Goal: Task Accomplishment & Management: Use online tool/utility

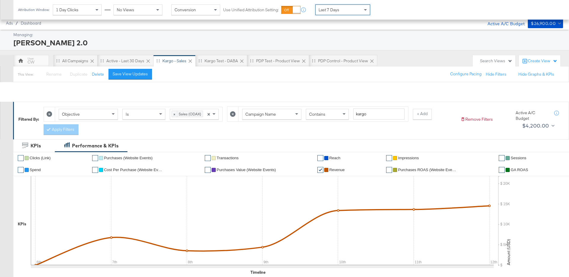
scroll to position [283, 0]
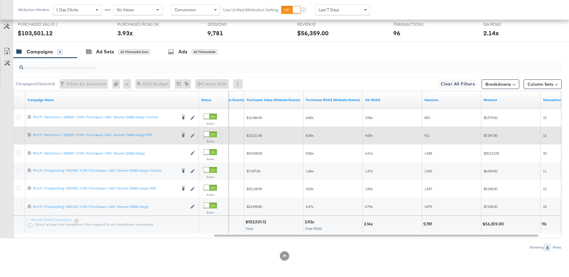
click at [18, 135] on icon at bounding box center [19, 134] width 4 height 4
click at [0, 0] on input "checkbox" at bounding box center [0, 0] width 0 height 0
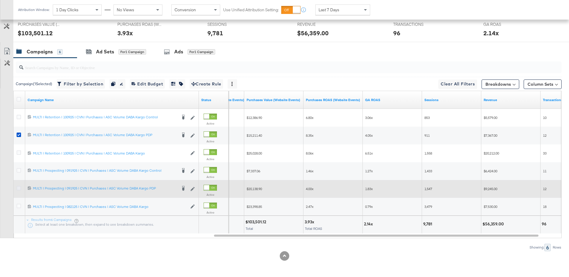
click at [20, 189] on icon at bounding box center [19, 188] width 4 height 4
click at [0, 0] on input "checkbox" at bounding box center [0, 0] width 0 height 0
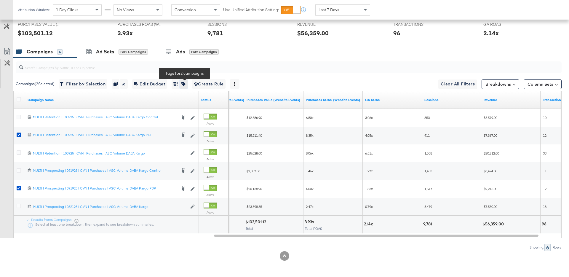
click at [186, 84] on icon "button" at bounding box center [183, 84] width 4 height 4
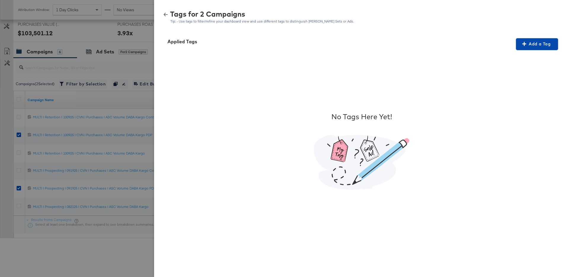
click at [539, 43] on span "Add a Tag" at bounding box center [536, 43] width 37 height 7
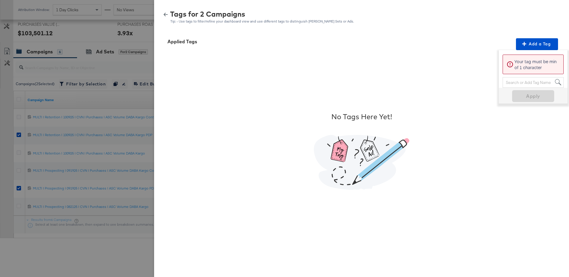
click at [518, 83] on div "Search or Add Tag Name" at bounding box center [533, 82] width 60 height 10
type input "PDP - Kargo"
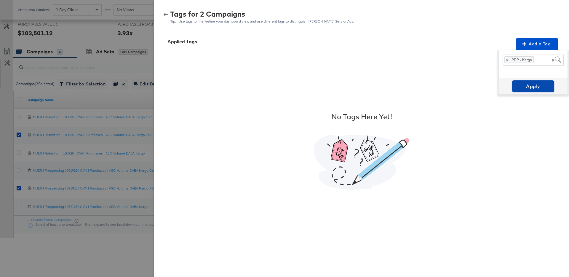
click at [539, 82] on span "Apply" at bounding box center [533, 86] width 37 height 8
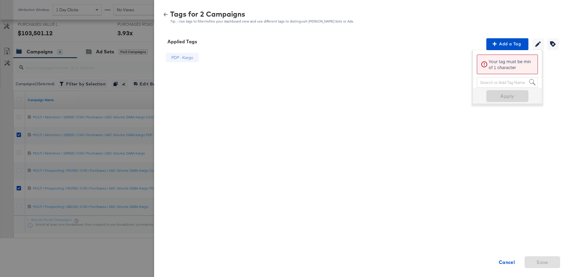
click at [167, 17] on div "Tags for 2 Campaigns Tip: - Use tags to filter/refine your dashboard view and u…" at bounding box center [361, 17] width 401 height 13
click at [167, 16] on icon "button" at bounding box center [166, 14] width 4 height 4
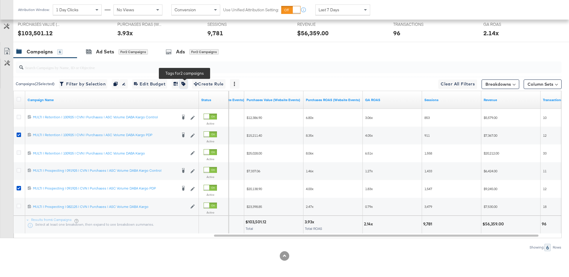
click at [186, 85] on icon "button" at bounding box center [183, 84] width 4 height 4
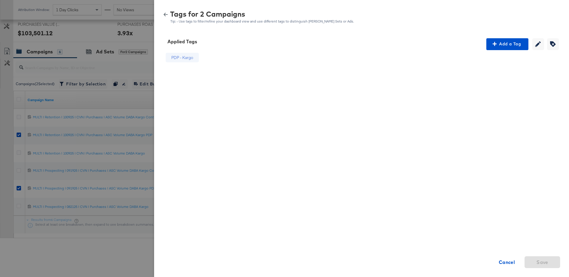
click at [7, 97] on div at bounding box center [284, 138] width 569 height 277
click at [507, 261] on strong "Cancel" at bounding box center [507, 262] width 16 height 8
click at [504, 262] on strong "Cancel" at bounding box center [507, 262] width 16 height 8
click at [170, 11] on div "Tags for 2 Campaigns" at bounding box center [262, 14] width 184 height 7
click at [165, 12] on div "Tags for 2 Campaigns Tip: - Use tags to filter/refine your dashboard view and u…" at bounding box center [361, 17] width 401 height 13
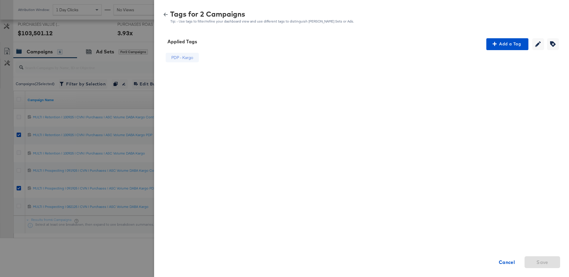
click at [165, 16] on icon "button" at bounding box center [166, 14] width 4 height 4
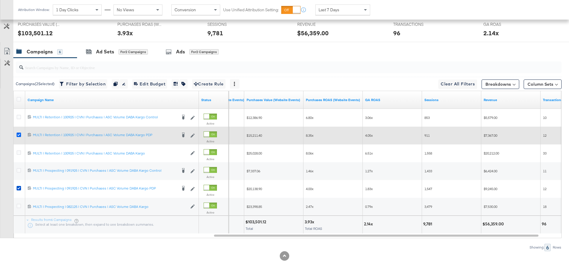
click at [20, 134] on icon at bounding box center [19, 134] width 4 height 4
click at [0, 0] on input "checkbox" at bounding box center [0, 0] width 0 height 0
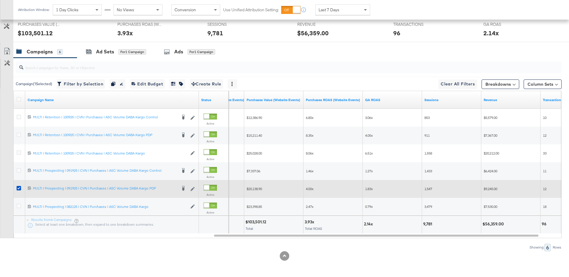
click at [21, 190] on div at bounding box center [20, 189] width 6 height 6
click at [20, 188] on icon at bounding box center [19, 188] width 4 height 4
click at [0, 0] on input "checkbox" at bounding box center [0, 0] width 0 height 0
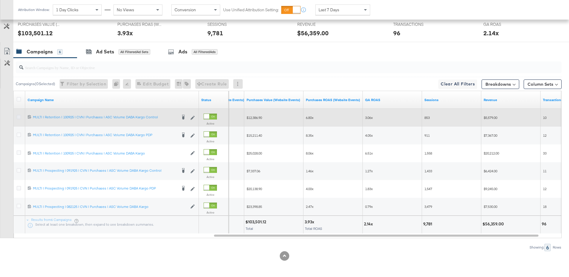
click at [19, 116] on icon at bounding box center [19, 117] width 4 height 4
click at [0, 0] on input "checkbox" at bounding box center [0, 0] width 0 height 0
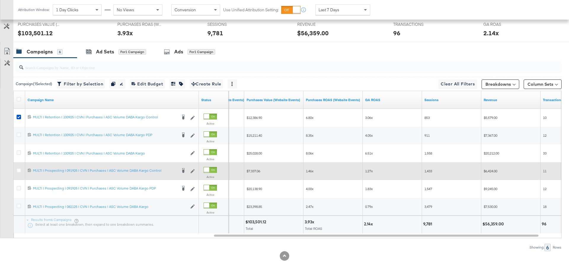
click at [20, 173] on div at bounding box center [20, 171] width 6 height 6
click at [20, 172] on icon at bounding box center [19, 170] width 4 height 4
click at [0, 0] on input "checkbox" at bounding box center [0, 0] width 0 height 0
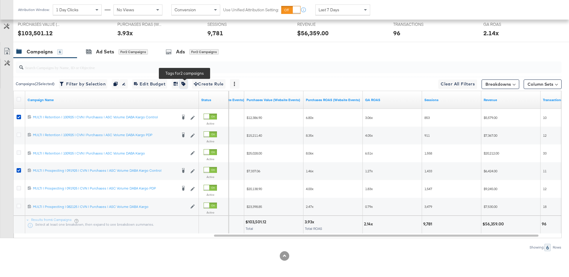
click at [186, 86] on icon "button" at bounding box center [183, 84] width 4 height 4
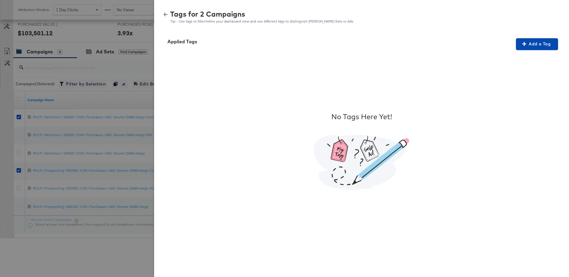
click at [546, 49] on button "Add a Tag" at bounding box center [537, 44] width 42 height 12
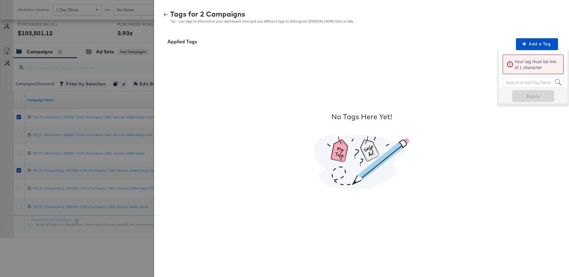
click at [512, 82] on div "Search or Add Tag Name" at bounding box center [533, 82] width 60 height 10
type input "PDP - Control"
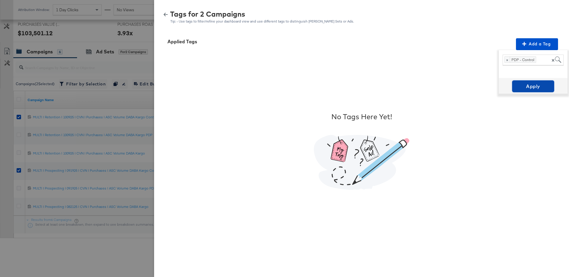
click at [541, 80] on button "Apply" at bounding box center [533, 86] width 42 height 12
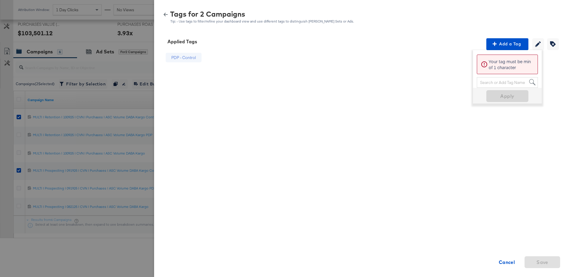
click at [168, 17] on div "Tags for 2 Campaigns Tip: - Use tags to filter/refine your dashboard view and u…" at bounding box center [361, 17] width 401 height 13
click at [165, 14] on icon "button" at bounding box center [166, 14] width 4 height 4
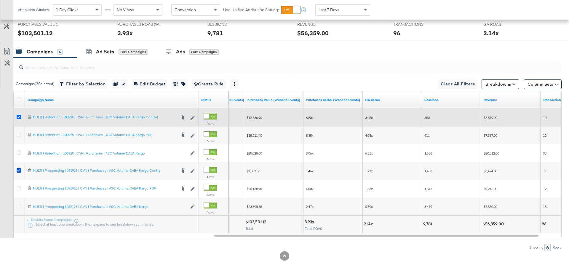
click at [19, 116] on icon at bounding box center [19, 117] width 4 height 4
click at [0, 0] on input "checkbox" at bounding box center [0, 0] width 0 height 0
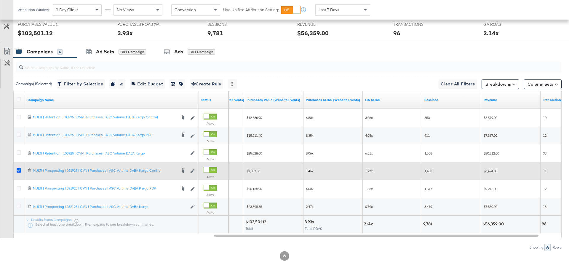
click at [18, 170] on icon at bounding box center [19, 170] width 4 height 4
click at [0, 0] on input "checkbox" at bounding box center [0, 0] width 0 height 0
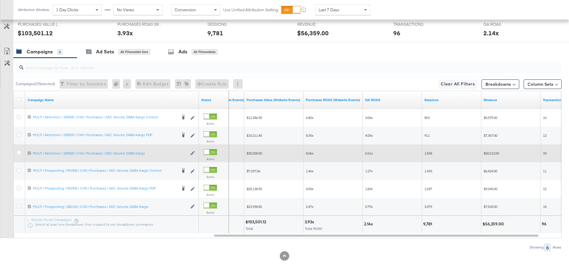
scroll to position [0, 0]
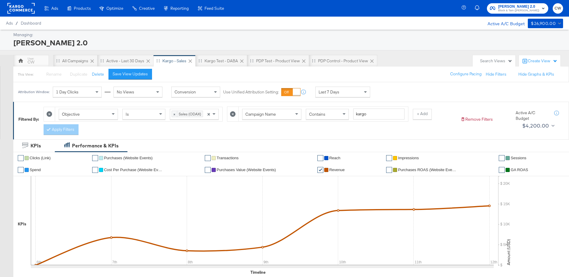
click at [550, 61] on div "Create View" at bounding box center [543, 61] width 30 height 6
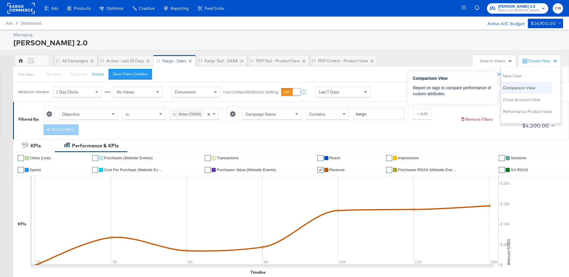
click at [530, 86] on span "Comparison View" at bounding box center [519, 88] width 33 height 6
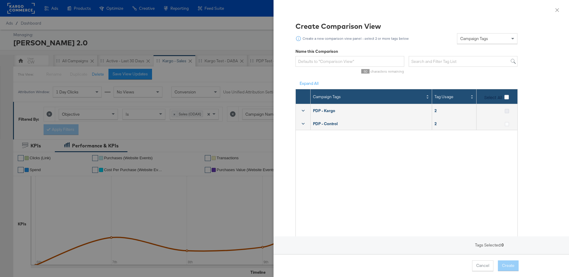
click at [507, 111] on icon at bounding box center [507, 111] width 4 height 4
click at [0, 0] on input "checkbox" at bounding box center [0, 0] width 0 height 0
click at [507, 125] on icon at bounding box center [507, 124] width 4 height 4
click at [0, 0] on input "checkbox" at bounding box center [0, 0] width 0 height 0
click at [309, 62] on input "text" at bounding box center [350, 61] width 109 height 11
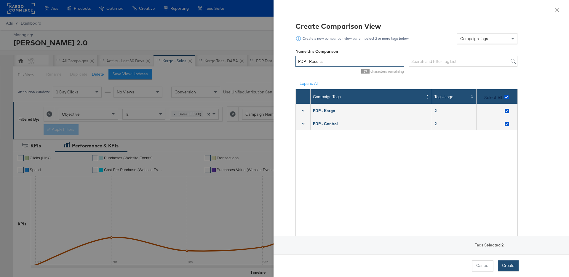
type input "PDP - Results"
click at [515, 268] on button "Create" at bounding box center [508, 265] width 21 height 11
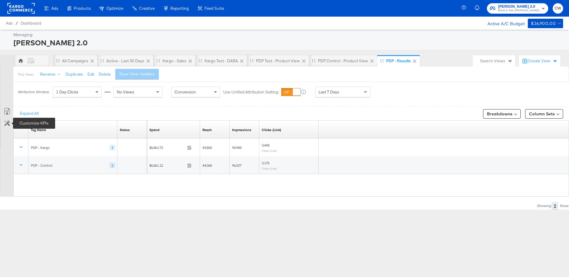
click at [8, 125] on icon at bounding box center [7, 123] width 6 height 6
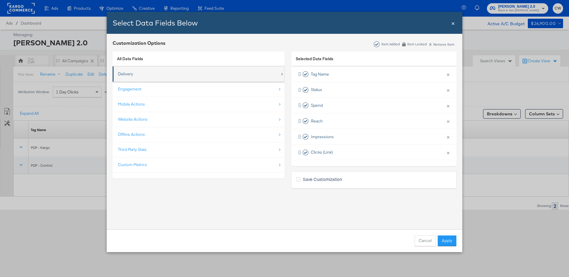
click at [190, 76] on div "Delivery" at bounding box center [199, 74] width 162 height 12
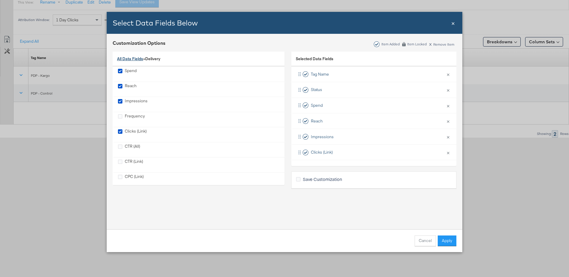
click at [134, 56] on link "All Data Fields" at bounding box center [130, 58] width 26 height 5
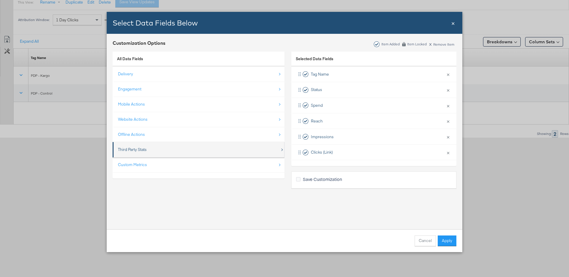
click at [144, 150] on div "Third Party Stats" at bounding box center [132, 150] width 29 height 6
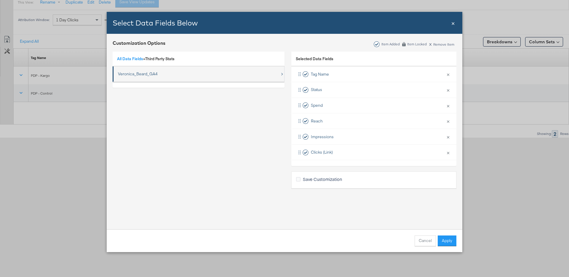
click at [140, 76] on div "Veronica_Beard_GA4" at bounding box center [138, 74] width 40 height 6
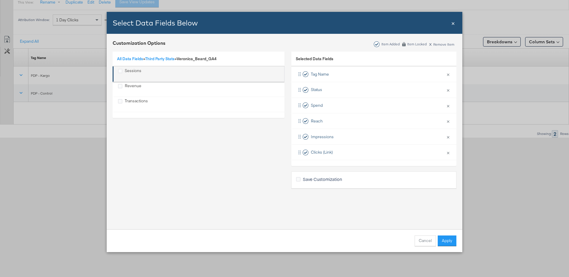
click at [129, 74] on div "Sessions" at bounding box center [133, 74] width 17 height 12
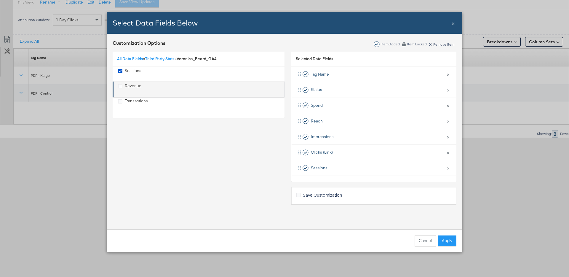
click at [130, 84] on div "Revenue" at bounding box center [133, 89] width 17 height 12
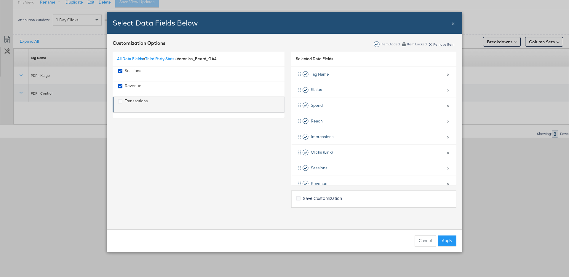
click at [130, 99] on div "Transactions" at bounding box center [136, 104] width 23 height 12
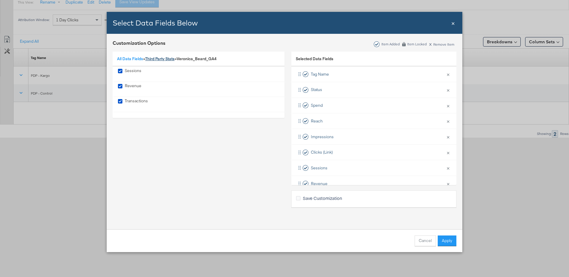
click at [163, 58] on link "Third Party Stats" at bounding box center [159, 58] width 29 height 5
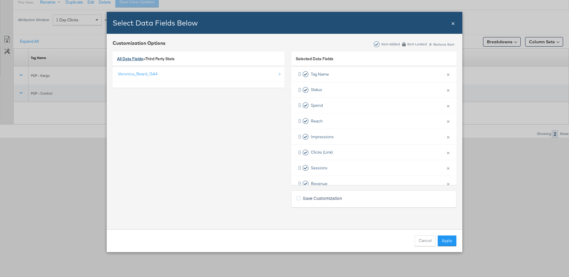
click at [137, 58] on link "All Data Fields" at bounding box center [130, 58] width 26 height 5
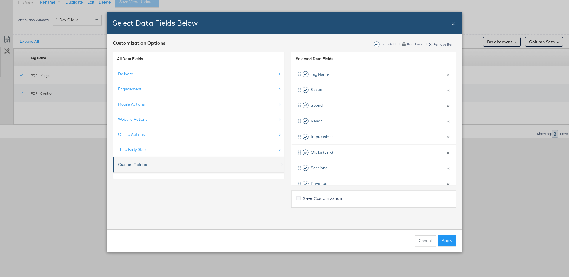
click at [141, 166] on div "Custom Metrics" at bounding box center [132, 165] width 29 height 6
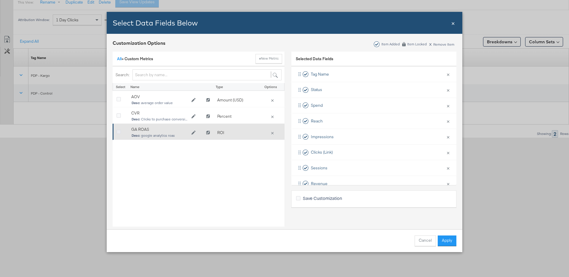
click at [119, 131] on icon "Bulk Add Locations Modal" at bounding box center [118, 132] width 4 height 4
click at [0, 0] on input "Bulk Add Locations Modal" at bounding box center [0, 0] width 0 height 0
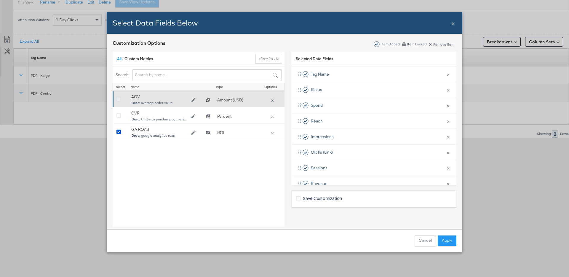
click at [119, 100] on icon "Bulk Add Locations Modal" at bounding box center [118, 99] width 4 height 4
click at [0, 0] on input "Bulk Add Locations Modal" at bounding box center [0, 0] width 0 height 0
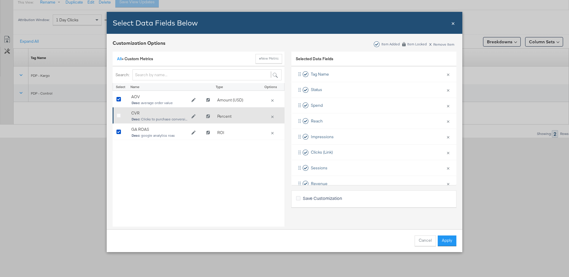
click at [116, 112] on div "Bulk Add Locations Modal" at bounding box center [121, 117] width 15 height 12
click at [117, 116] on icon "Bulk Add Locations Modal" at bounding box center [118, 116] width 4 height 4
click at [0, 0] on input "Bulk Add Locations Modal" at bounding box center [0, 0] width 0 height 0
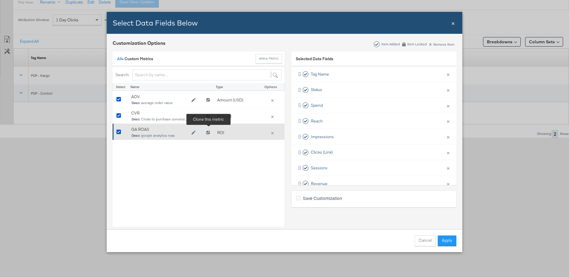
click at [210, 134] on icon "Clone GA ROAS" at bounding box center [208, 133] width 4 height 4
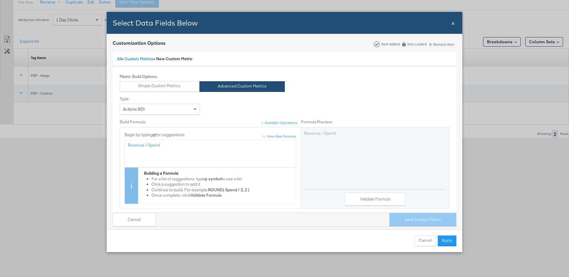
click at [178, 111] on div "Actions ROI" at bounding box center [159, 109] width 79 height 10
drag, startPoint x: 144, startPoint y: 145, endPoint x: 124, endPoint y: 145, distance: 20.2
click at [124, 145] on div "↑ ↑ View Raw Formula Begin by typing @ for suggestions: Revenue / Spend Buildin…" at bounding box center [210, 168] width 181 height 72
click at [426, 242] on button "Cancel" at bounding box center [425, 240] width 21 height 11
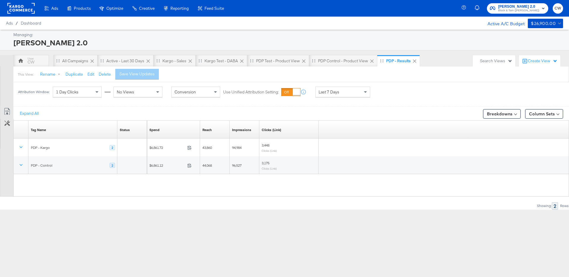
click at [9, 124] on icon at bounding box center [7, 123] width 6 height 6
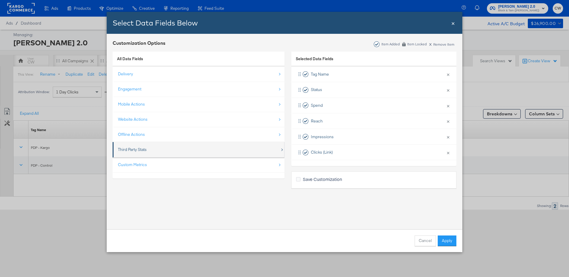
click at [169, 148] on div "Third Party Stats" at bounding box center [199, 149] width 162 height 12
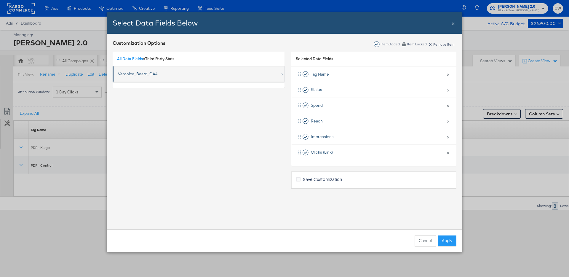
click at [145, 75] on div "Veronica_Beard_GA4" at bounding box center [138, 74] width 40 height 6
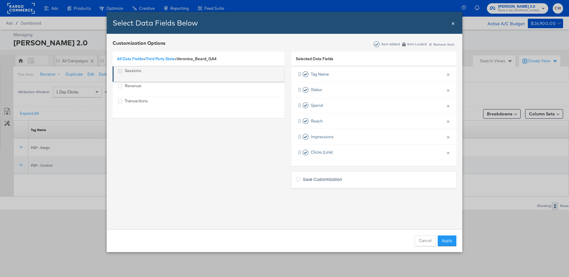
click at [122, 72] on icon "Sessions" at bounding box center [120, 71] width 4 height 4
click at [0, 0] on input "Sessions" at bounding box center [0, 0] width 0 height 0
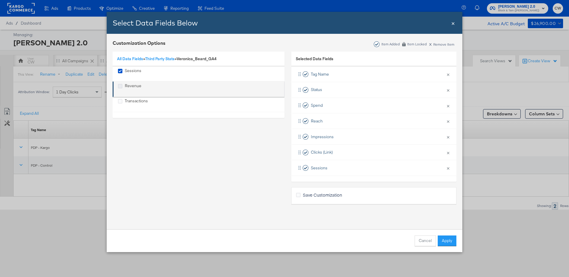
click at [119, 88] on icon "Revenue" at bounding box center [120, 86] width 4 height 4
click at [0, 0] on input "Revenue" at bounding box center [0, 0] width 0 height 0
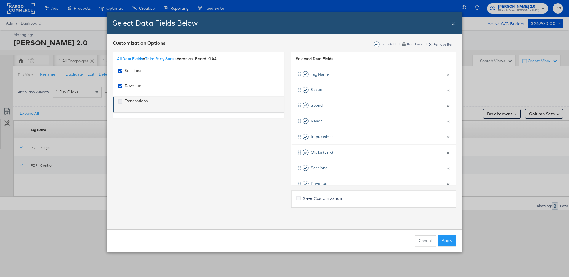
click at [119, 101] on icon "Transactions" at bounding box center [120, 101] width 4 height 4
click at [0, 0] on input "Transactions" at bounding box center [0, 0] width 0 height 0
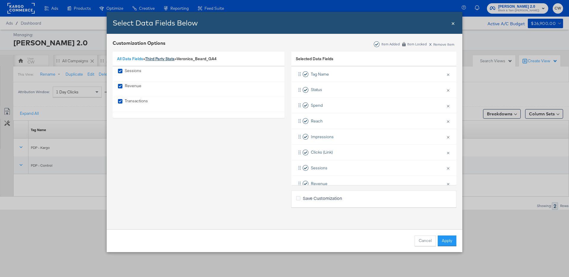
click at [168, 58] on link "Third Party Stats" at bounding box center [159, 58] width 29 height 5
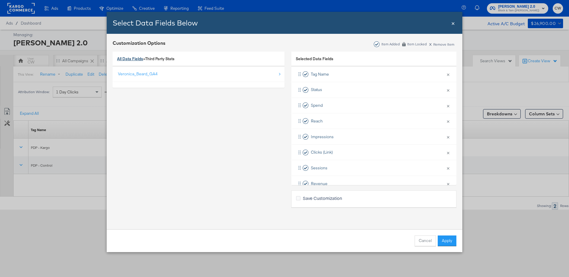
click at [129, 59] on link "All Data Fields" at bounding box center [130, 58] width 26 height 5
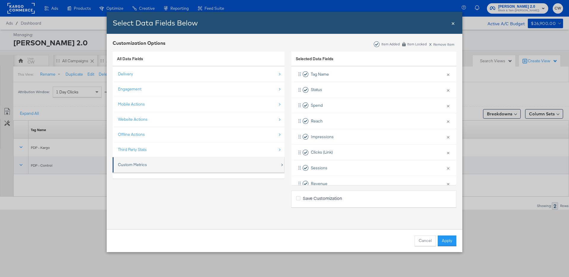
click at [139, 167] on div "Custom Metrics" at bounding box center [199, 165] width 162 height 12
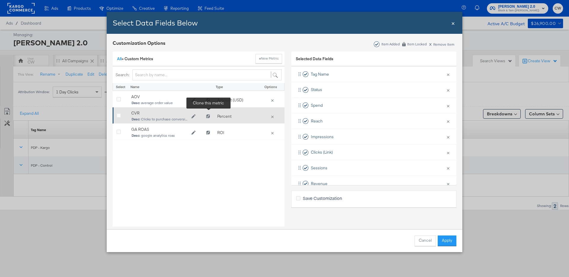
click at [208, 118] on button "Clone CVR" at bounding box center [207, 116] width 11 height 9
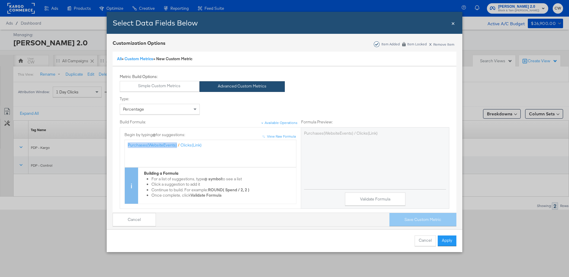
drag, startPoint x: 176, startPoint y: 146, endPoint x: 120, endPoint y: 146, distance: 56.3
click at [120, 146] on div "↑ ↑ View Raw Formula Begin by typing @ for suggestions: Purchases(WebsiteEvents…" at bounding box center [210, 168] width 181 height 72
click at [385, 196] on button "Validate Formula" at bounding box center [375, 198] width 60 height 13
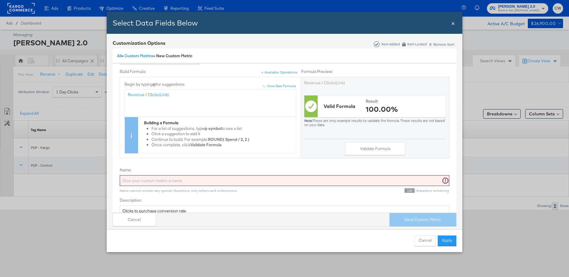
scroll to position [69, 0]
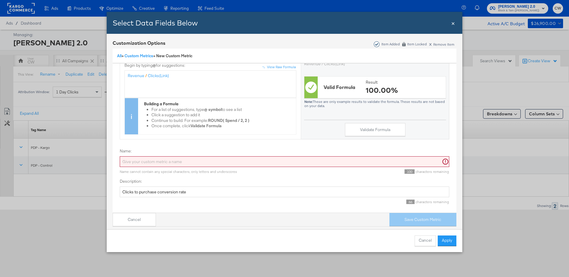
click at [186, 161] on input "Name:" at bounding box center [285, 161] width 330 height 11
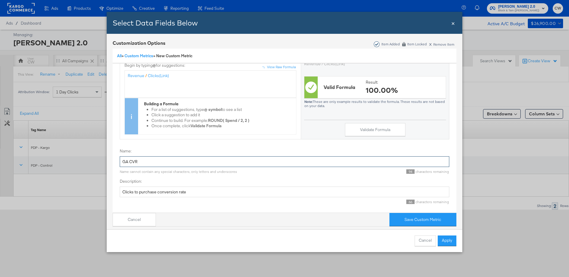
type input "GA CVR"
click at [415, 226] on div "Cancel Save Custom Metric" at bounding box center [285, 220] width 344 height 14
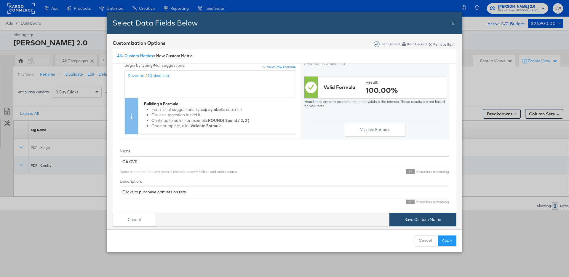
click at [420, 223] on button "Save Custom Metric" at bounding box center [422, 219] width 67 height 13
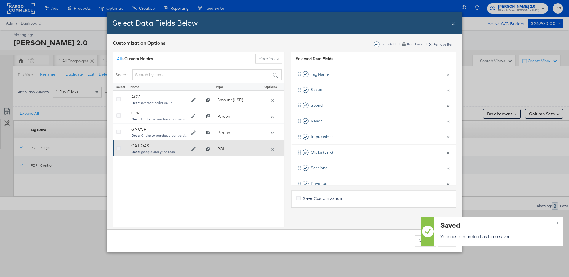
click at [119, 146] on icon "Bulk Add Locations Modal" at bounding box center [118, 148] width 4 height 4
click at [0, 0] on input "Bulk Add Locations Modal" at bounding box center [0, 0] width 0 height 0
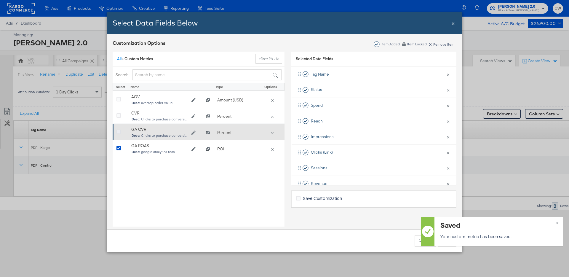
click at [119, 130] on icon "Bulk Add Locations Modal" at bounding box center [118, 132] width 4 height 4
click at [0, 0] on input "Bulk Add Locations Modal" at bounding box center [0, 0] width 0 height 0
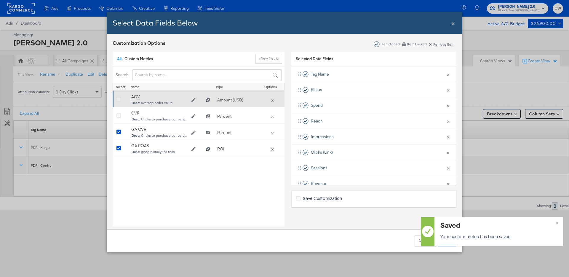
click at [118, 98] on icon "Bulk Add Locations Modal" at bounding box center [118, 99] width 4 height 4
click at [0, 0] on input "Bulk Add Locations Modal" at bounding box center [0, 0] width 0 height 0
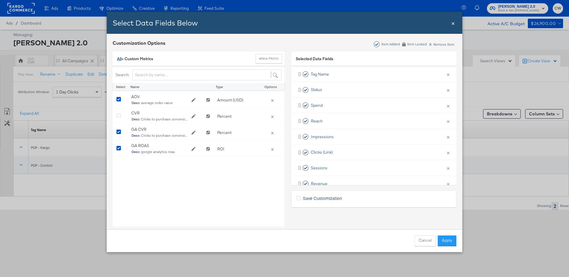
click at [120, 59] on link "All" at bounding box center [119, 58] width 4 height 5
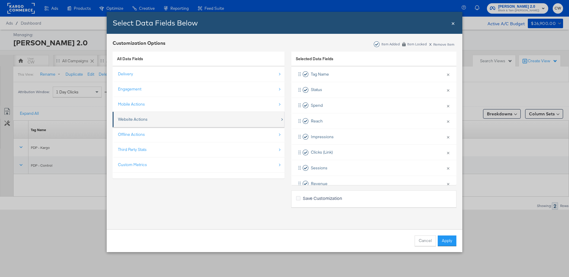
click at [142, 123] on div "Website Actions" at bounding box center [199, 119] width 162 height 12
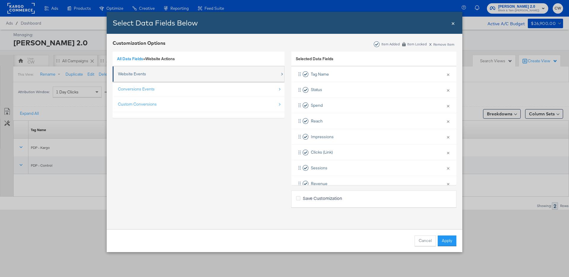
click at [143, 73] on div "Website Events" at bounding box center [132, 74] width 28 height 6
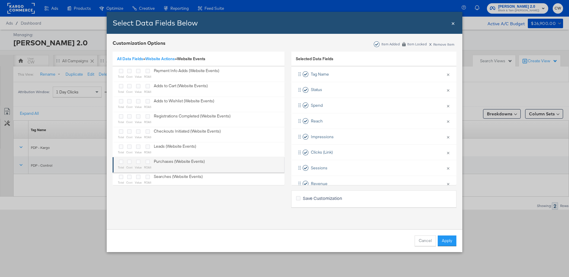
click at [148, 165] on sub "ROAS" at bounding box center [147, 167] width 7 height 4
click at [142, 165] on div "total cost value ROAS Purchases (Website Events)" at bounding box center [161, 165] width 87 height 12
click at [138, 164] on div "Bulk Add Locations Modal" at bounding box center [138, 162] width 7 height 7
click at [129, 163] on icon "Bulk Add Locations Modal" at bounding box center [129, 161] width 4 height 4
click at [0, 0] on input "Bulk Add Locations Modal" at bounding box center [0, 0] width 0 height 0
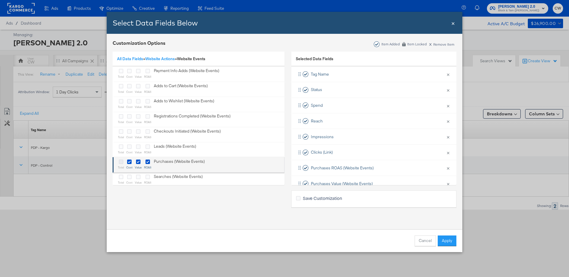
click at [119, 163] on icon "Bulk Add Locations Modal" at bounding box center [121, 161] width 4 height 4
click at [0, 0] on input "Bulk Add Locations Modal" at bounding box center [0, 0] width 0 height 0
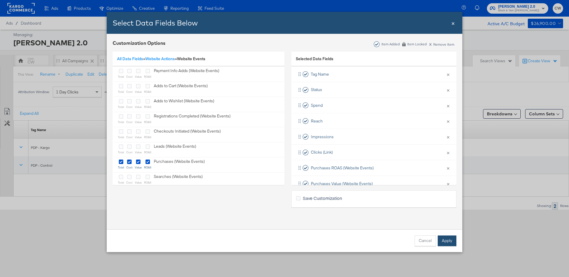
click at [442, 239] on button "Apply" at bounding box center [447, 240] width 19 height 11
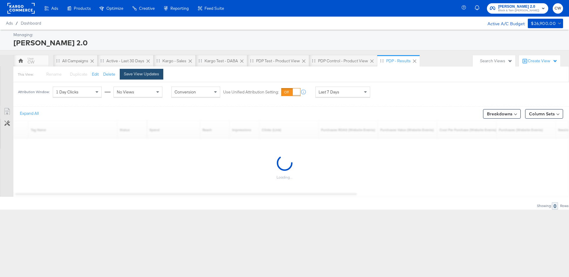
click at [149, 76] on div "Save View Updates" at bounding box center [141, 74] width 35 height 6
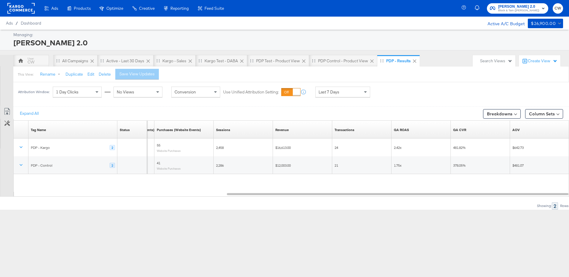
click at [9, 126] on icon at bounding box center [7, 123] width 6 height 6
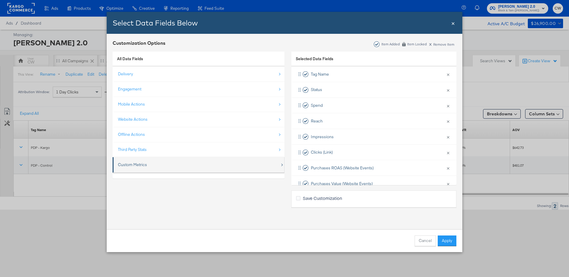
click at [203, 163] on div "Custom Metrics" at bounding box center [199, 165] width 162 height 12
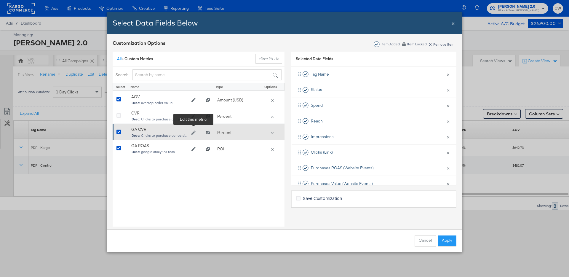
click at [193, 133] on icon "Edit GA CVR" at bounding box center [193, 133] width 4 height 4
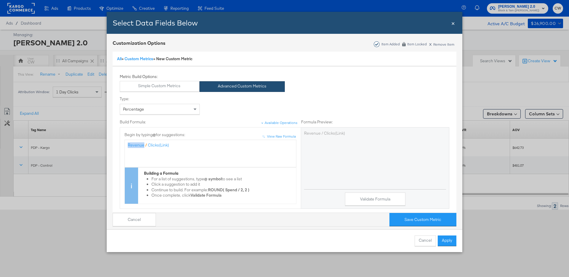
drag, startPoint x: 144, startPoint y: 143, endPoint x: 122, endPoint y: 143, distance: 22.2
click at [122, 143] on div "↑ ↑ View Raw Formula Begin by typing @ for suggestions: Revenue / Clicks(Link) …" at bounding box center [210, 168] width 181 height 72
click at [413, 221] on button "Save Custom Metric" at bounding box center [422, 219] width 67 height 13
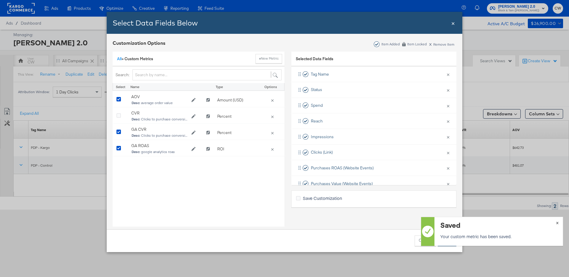
click at [559, 223] on span "×" at bounding box center [557, 222] width 3 height 7
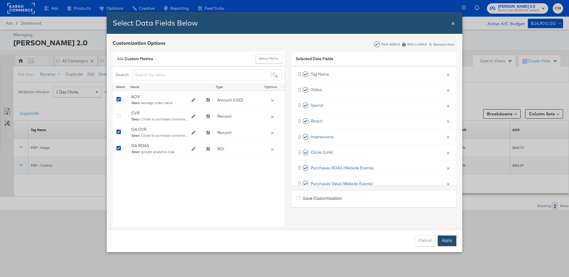
click at [438, 240] on button "Apply" at bounding box center [447, 240] width 19 height 11
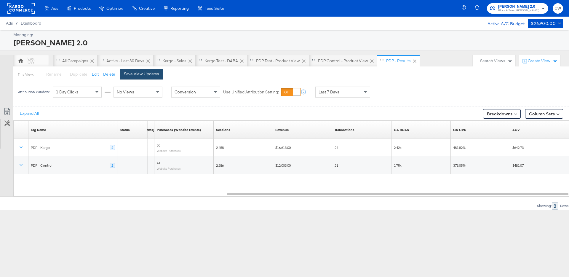
click at [138, 79] on button "Save View Updates" at bounding box center [142, 74] width 44 height 11
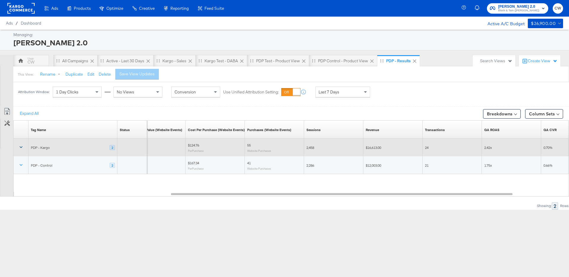
click at [21, 147] on icon at bounding box center [21, 147] width 6 height 6
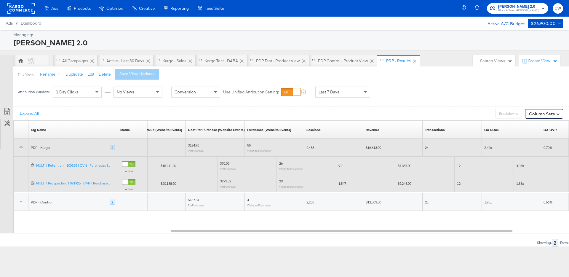
click at [21, 145] on icon at bounding box center [21, 147] width 6 height 6
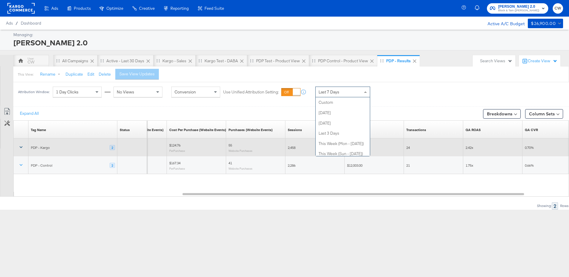
click at [347, 96] on div "Last 7 Days" at bounding box center [343, 92] width 54 height 10
click at [413, 89] on div "Attribution Window: 1 Day Clicks No Views Conversion Use Unified Attribution Se…" at bounding box center [284, 92] width 569 height 20
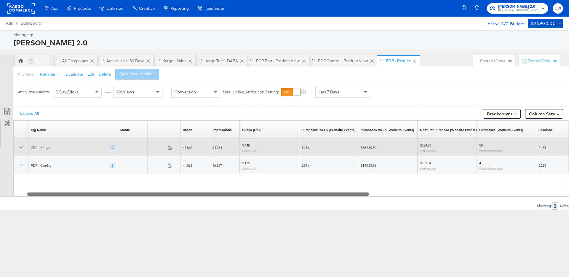
drag, startPoint x: 358, startPoint y: 194, endPoint x: 203, endPoint y: 203, distance: 155.6
click at [203, 203] on div "Expand All Breakdowns Column Sets Customize KPIs Export as CSV Tag Name Sorting…" at bounding box center [284, 157] width 569 height 103
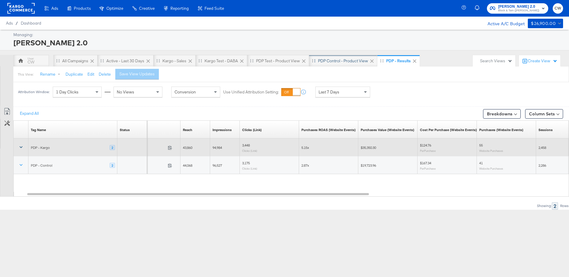
click at [361, 63] on div "PDP Control - Product View" at bounding box center [343, 61] width 50 height 6
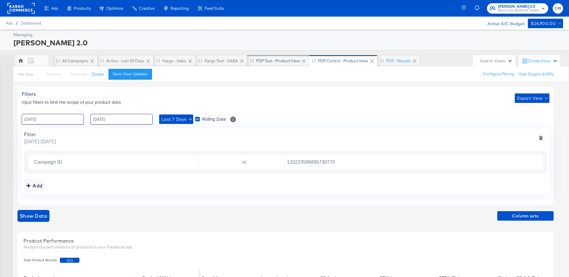
click at [277, 65] on div "PDP Test - Product View" at bounding box center [278, 61] width 62 height 12
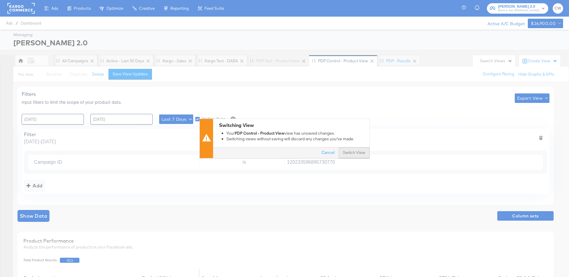
click at [353, 155] on button "Switch View" at bounding box center [354, 153] width 31 height 11
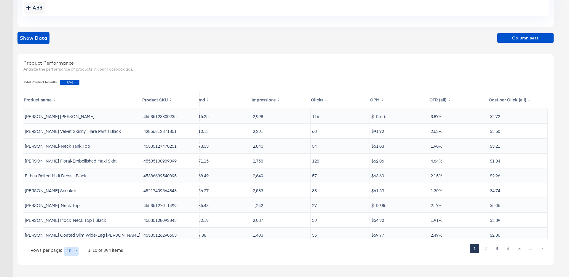
scroll to position [165, 0]
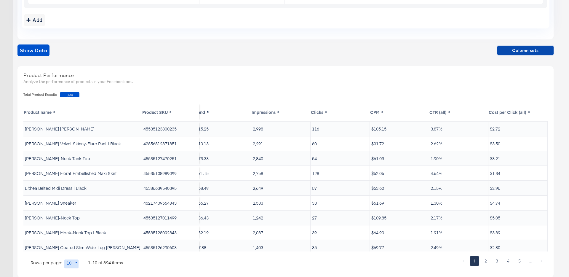
click at [523, 48] on span "Column sets" at bounding box center [526, 50] width 52 height 7
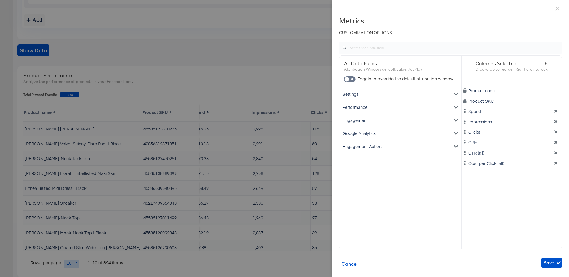
click at [386, 136] on div "Google Analytics" at bounding box center [401, 133] width 120 height 13
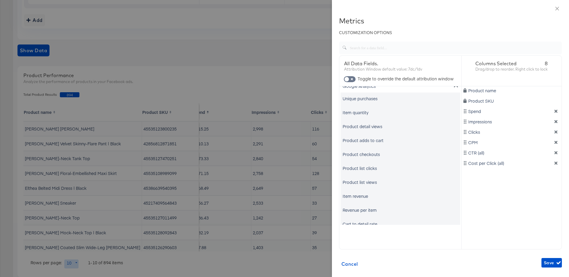
scroll to position [49, 0]
click at [398, 194] on div "Item revenue" at bounding box center [401, 194] width 120 height 12
click at [360, 194] on div "Item revenue" at bounding box center [355, 194] width 25 height 6
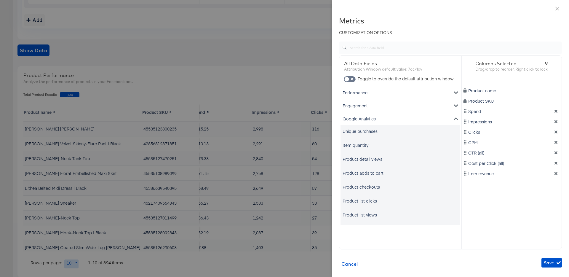
scroll to position [0, 0]
click at [373, 146] on div "Unique purchases" at bounding box center [360, 146] width 35 height 6
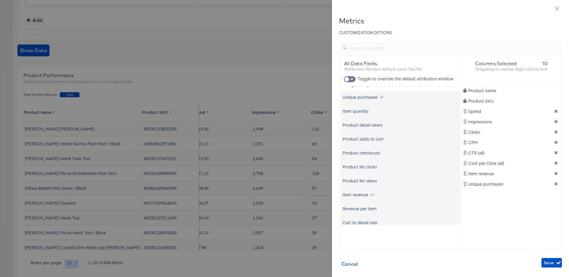
click at [371, 138] on div "Product adds to cart" at bounding box center [363, 139] width 41 height 6
click at [370, 154] on div "Product checkouts" at bounding box center [361, 153] width 37 height 6
click at [371, 138] on div "Product adds to cart" at bounding box center [363, 139] width 41 height 6
click at [372, 166] on div "Product list clicks" at bounding box center [360, 167] width 34 height 6
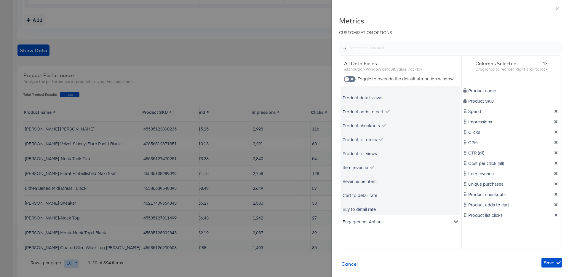
scroll to position [78, 0]
click at [366, 151] on div "Product list views" at bounding box center [360, 151] width 34 height 6
click at [557, 261] on icon "button" at bounding box center [559, 263] width 4 height 4
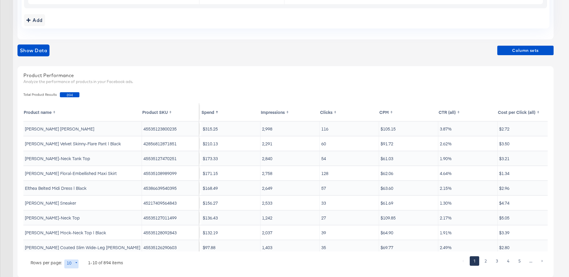
scroll to position [0, 0]
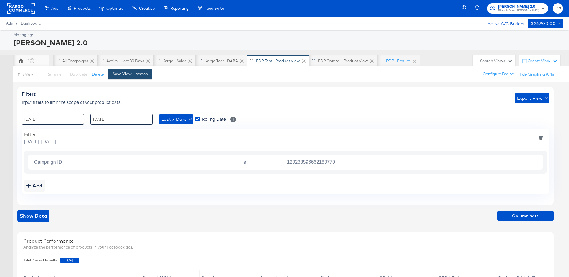
click at [144, 75] on div "Save View Updates" at bounding box center [130, 74] width 35 height 6
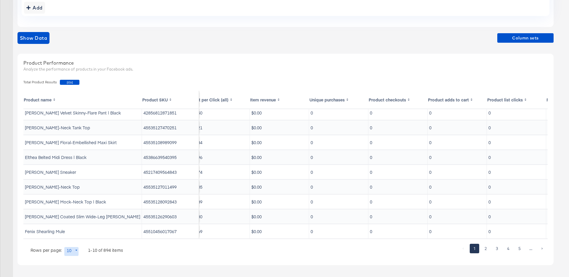
scroll to position [18, 365]
click at [508, 99] on th "Product list views" at bounding box center [517, 100] width 59 height 18
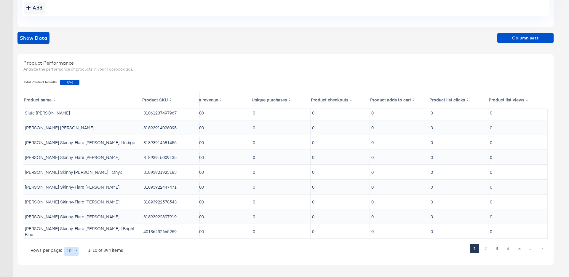
click at [508, 99] on th "Product list views" at bounding box center [517, 100] width 59 height 18
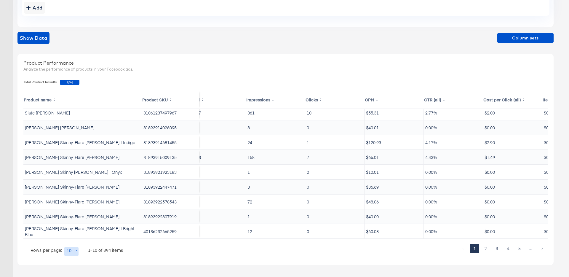
scroll to position [18, 0]
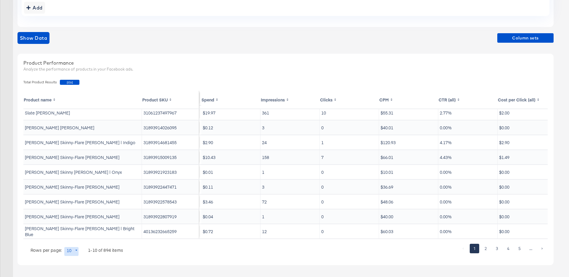
click at [210, 98] on th "Spend" at bounding box center [230, 100] width 59 height 18
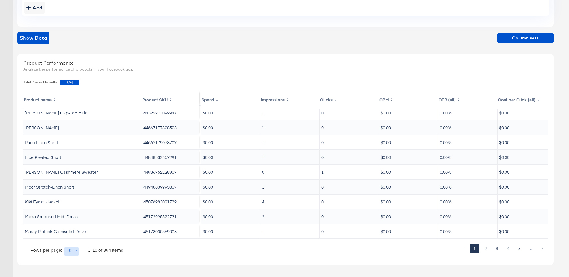
click at [208, 99] on th "Spend" at bounding box center [230, 100] width 59 height 18
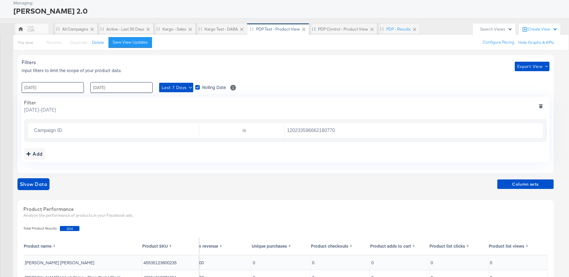
scroll to position [0, 0]
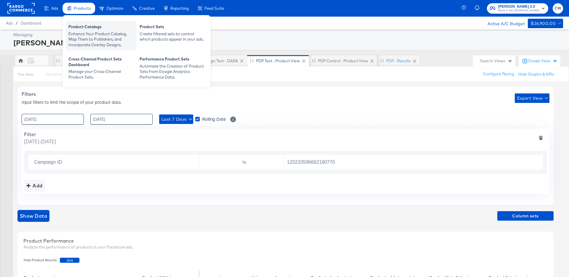
click at [89, 25] on div "Product Catalogs" at bounding box center [100, 27] width 65 height 7
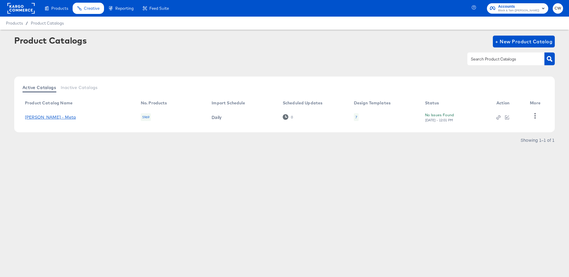
click at [52, 115] on link "Veronica Beard - Meta" at bounding box center [50, 117] width 51 height 5
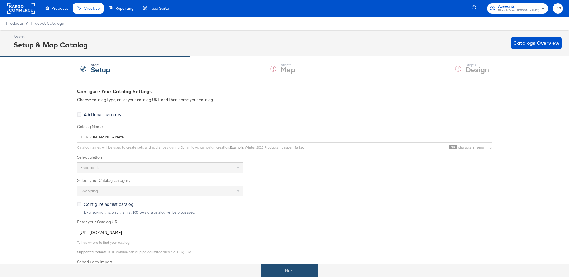
click at [290, 269] on button "Next" at bounding box center [289, 270] width 57 height 13
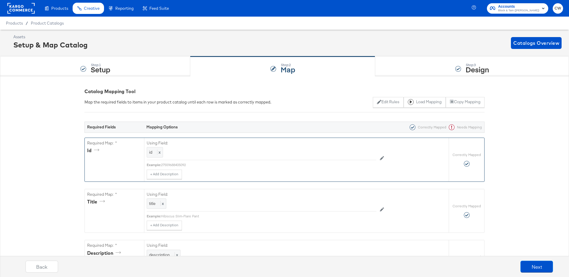
click at [322, 155] on div "id x" at bounding box center [262, 152] width 230 height 10
click at [384, 160] on button at bounding box center [381, 158] width 11 height 9
click at [329, 155] on div "id" at bounding box center [248, 152] width 202 height 10
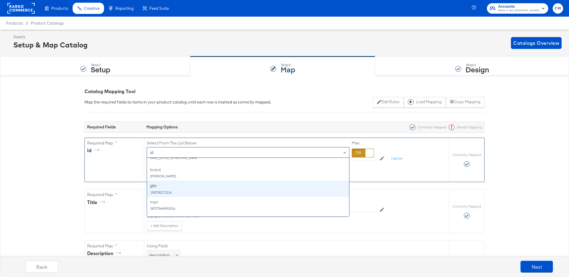
scroll to position [212, 0]
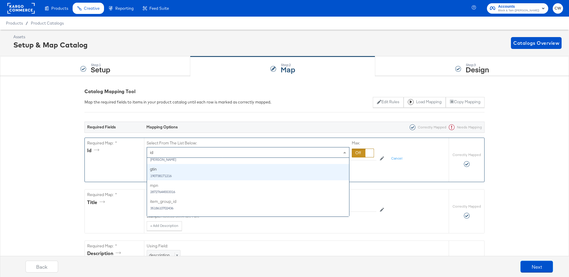
click at [95, 175] on div "Required Map: * id" at bounding box center [114, 160] width 59 height 44
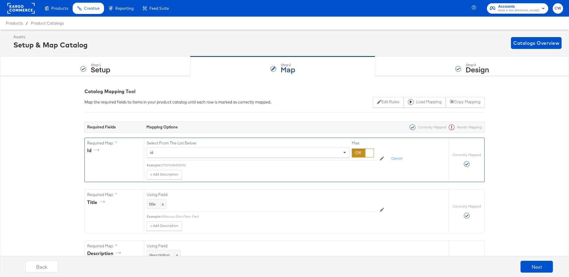
click at [344, 156] on span at bounding box center [345, 152] width 7 height 10
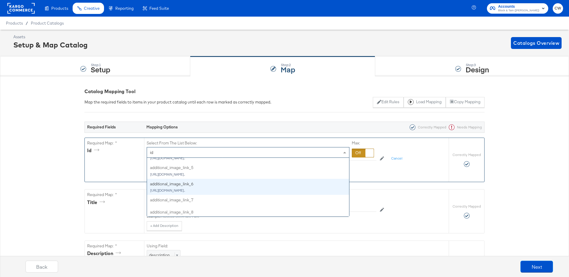
scroll to position [615, 0]
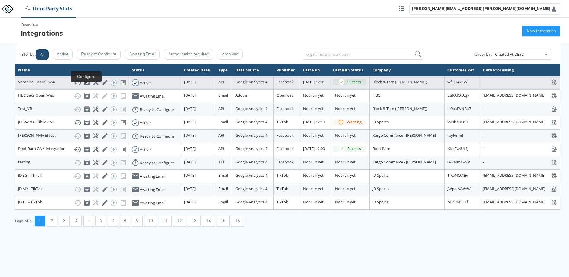
click at [93, 85] on icon at bounding box center [96, 83] width 6 height 6
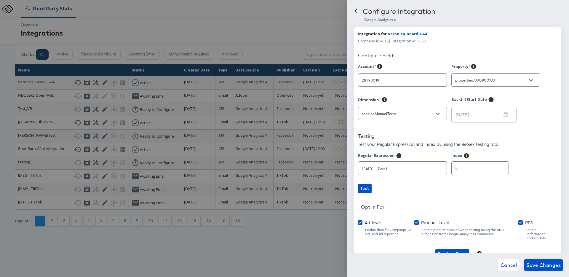
scroll to position [29, 0]
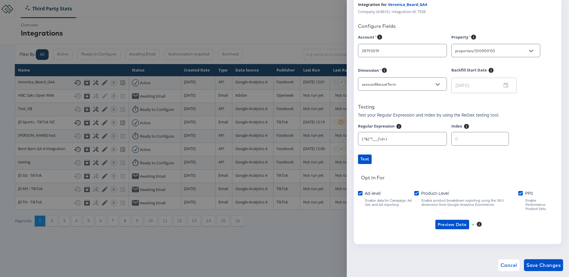
type input "Veronica Beard"
click at [474, 220] on button "Preview Data" at bounding box center [454, 224] width 43 height 9
click at [467, 240] on li "Product-level GA4 Data" at bounding box center [462, 242] width 58 height 10
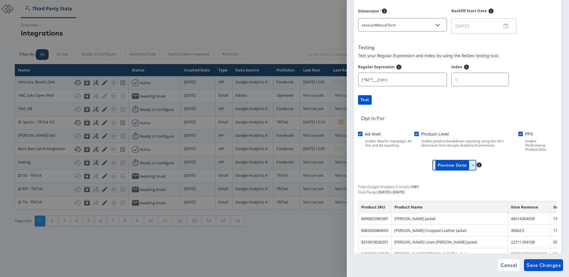
scroll to position [119, 0]
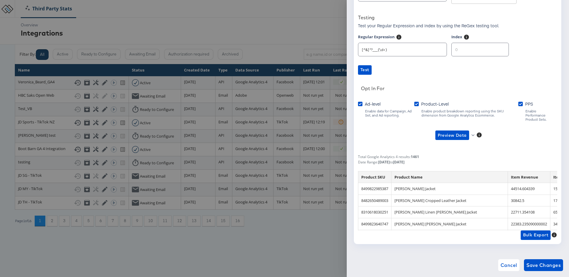
click at [377, 184] on td "8499822985387" at bounding box center [374, 189] width 33 height 12
click at [313, 32] on div at bounding box center [284, 138] width 569 height 277
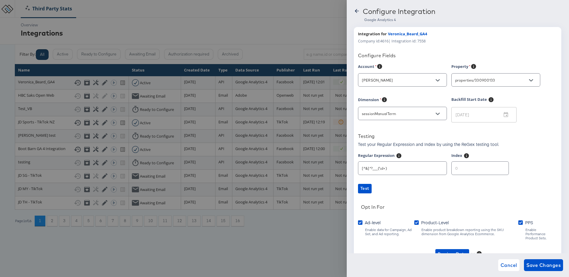
click at [356, 11] on icon at bounding box center [357, 11] width 6 height 6
